Goal: Task Accomplishment & Management: Use online tool/utility

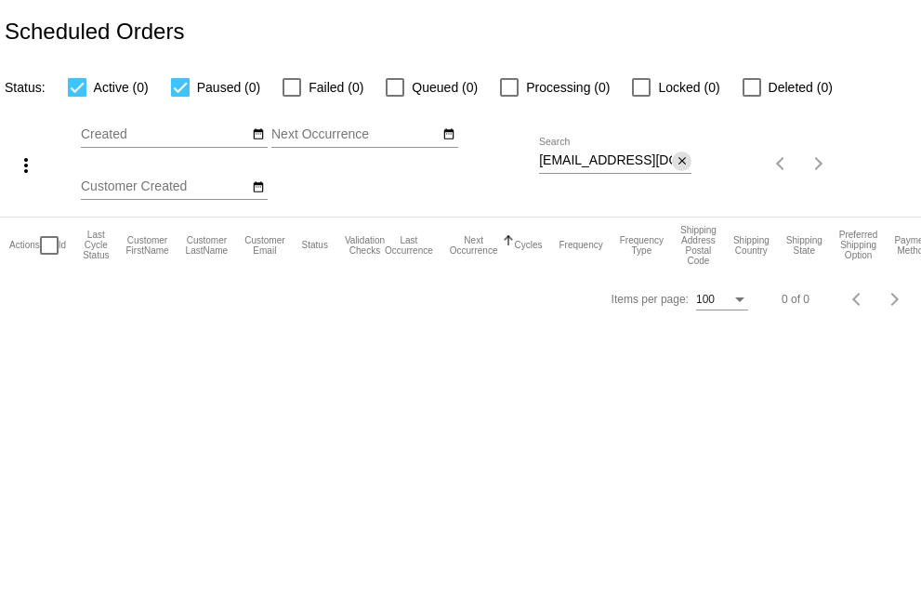
click at [683, 164] on mat-icon "close" at bounding box center [681, 161] width 13 height 15
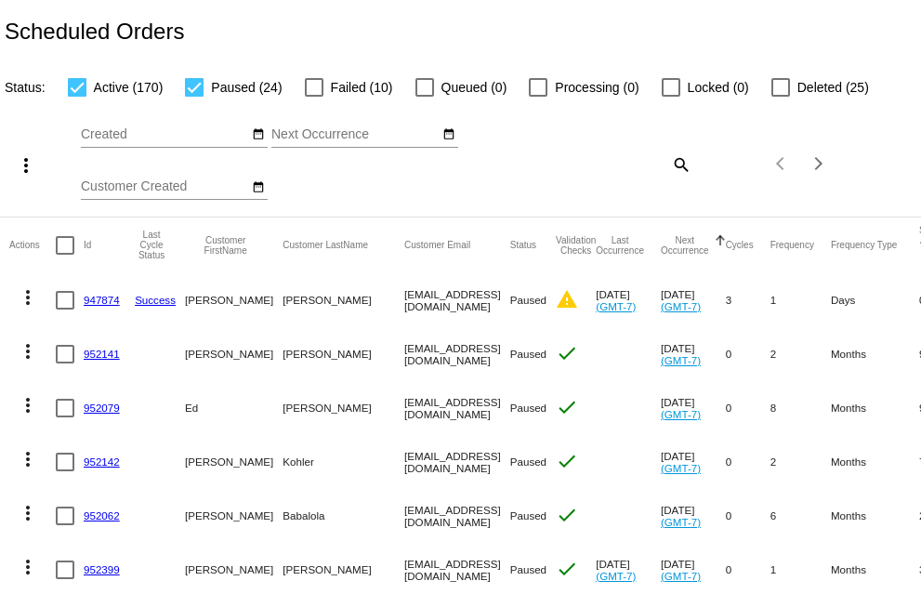
click at [669, 164] on mat-icon "search" at bounding box center [680, 164] width 22 height 29
paste input "Mike Butler 1090 13th Ave NW Hickory North Carolina 28601 United States +182823…"
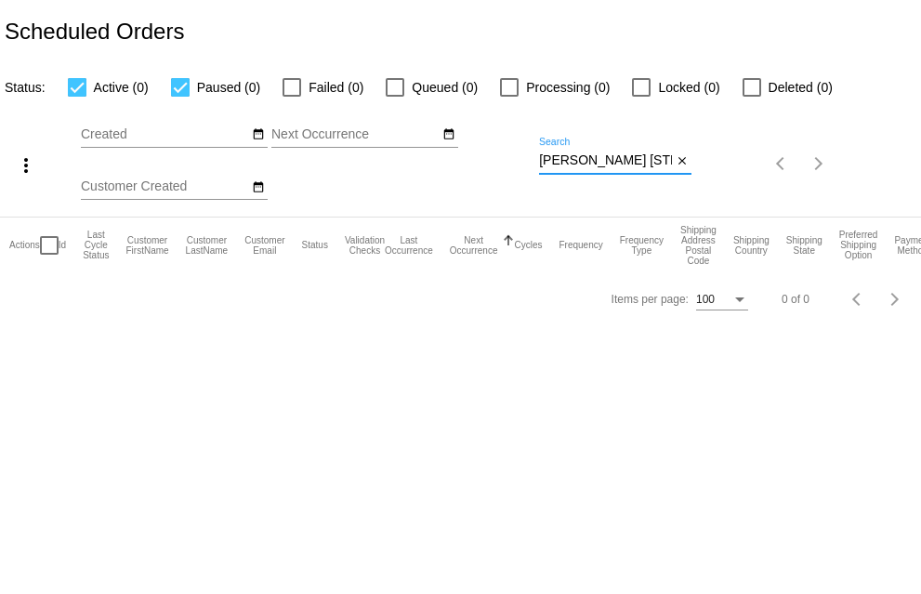
drag, startPoint x: 671, startPoint y: 160, endPoint x: 465, endPoint y: 172, distance: 205.7
click at [469, 171] on div "more_vert Aug Jan Feb Mar Apr 1" at bounding box center [460, 157] width 921 height 118
drag, startPoint x: 625, startPoint y: 159, endPoint x: 495, endPoint y: 171, distance: 130.6
click at [497, 172] on div "more_vert Aug Jan Feb Mar Apr 1" at bounding box center [460, 157] width 921 height 118
paste input "mailto:1.mike.butler@gmail.com"
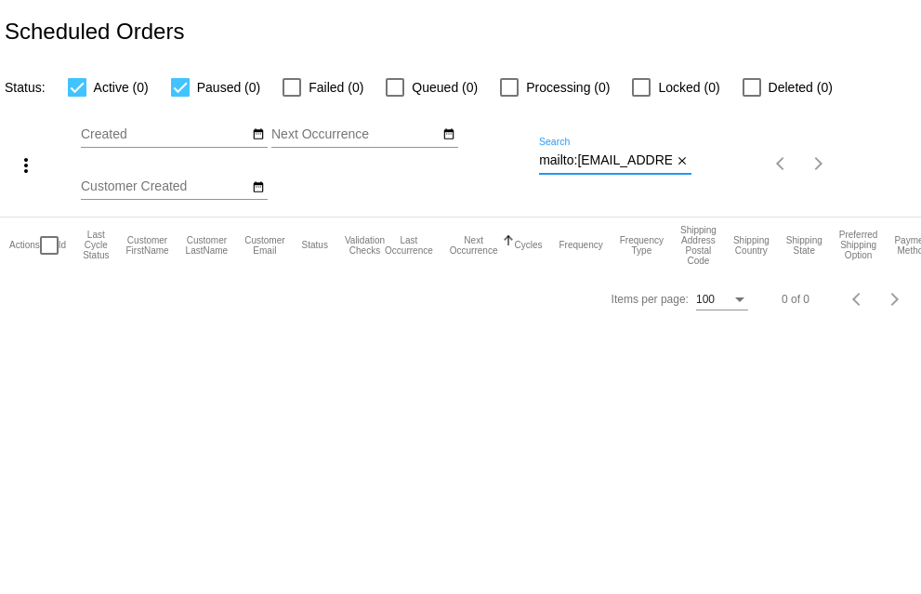
scroll to position [0, 55]
click at [556, 162] on input "mailto:1.mike.butler@gmail.com" at bounding box center [605, 160] width 133 height 15
type input "1.mike.butler@gmail.com"
click at [297, 86] on div at bounding box center [291, 87] width 19 height 19
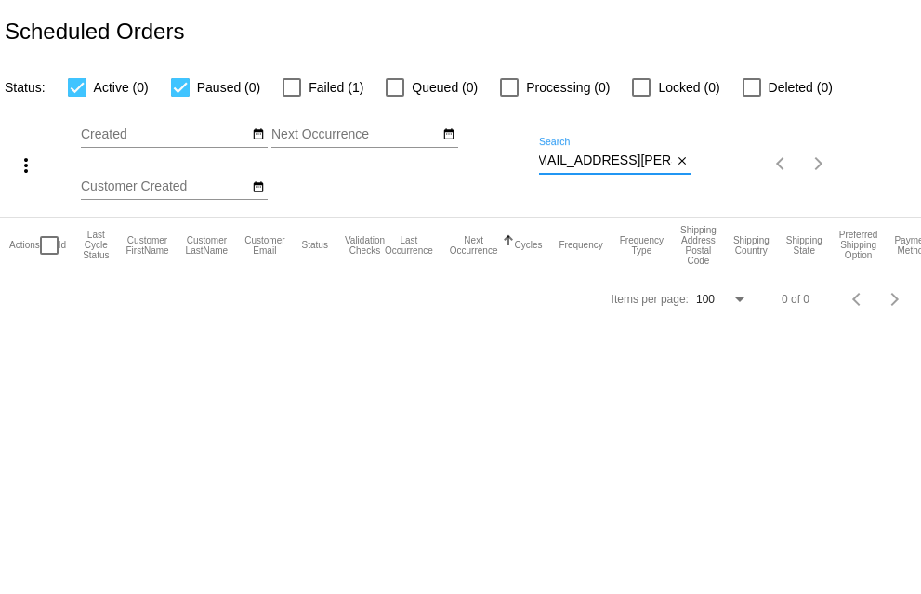
click at [292, 97] on input "Failed (1)" at bounding box center [291, 97] width 1 height 1
checkbox input "true"
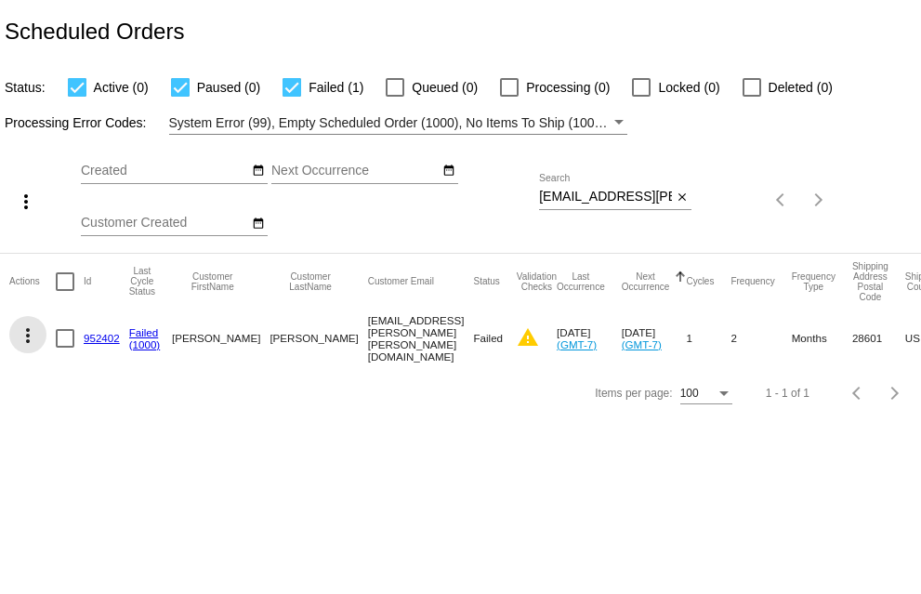
click at [28, 331] on mat-icon "more_vert" at bounding box center [28, 335] width 22 height 22
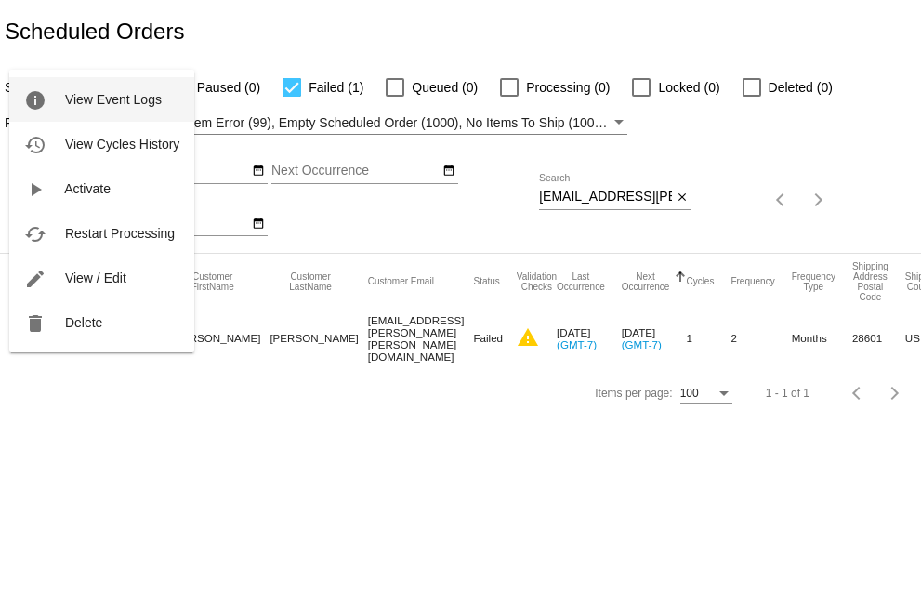
click at [92, 97] on span "View Event Logs" at bounding box center [113, 99] width 97 height 15
